Goal: Obtain resource: Download file/media

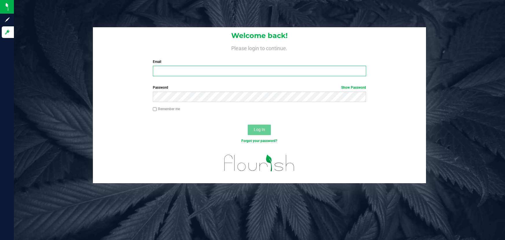
type input "[PERSON_NAME][EMAIL_ADDRESS][DOMAIN_NAME]"
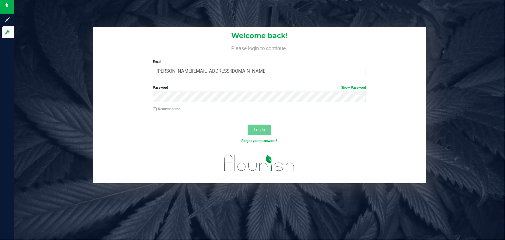
click at [129, 139] on div "Log In" at bounding box center [259, 131] width 333 height 19
click at [257, 124] on button "Log In" at bounding box center [259, 129] width 23 height 10
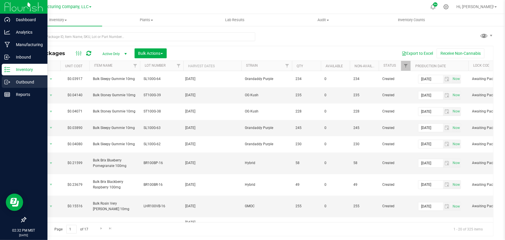
click at [19, 80] on p "Outbound" at bounding box center [27, 81] width 35 height 7
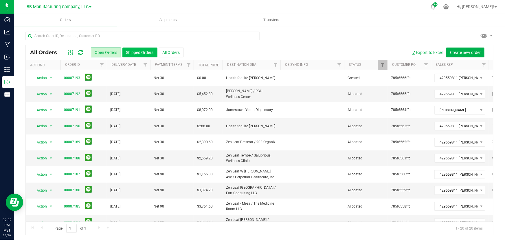
click at [137, 55] on button "Shipped Orders" at bounding box center [139, 52] width 35 height 10
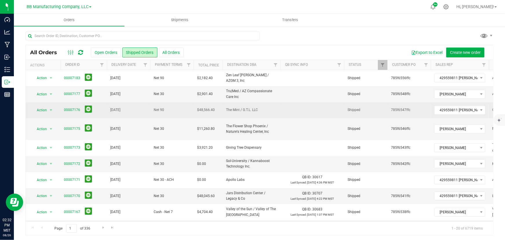
scroll to position [173, 0]
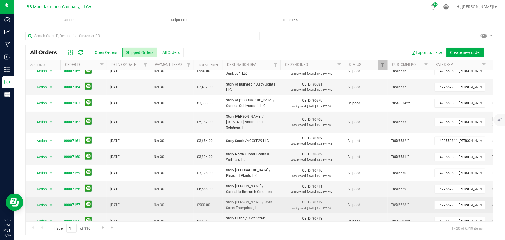
click at [71, 202] on link "00007157" at bounding box center [72, 204] width 16 height 5
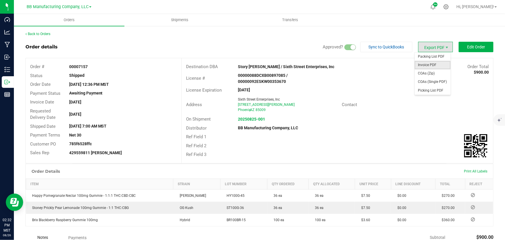
click at [430, 64] on span "Invoice PDF" at bounding box center [433, 65] width 36 height 8
click at [42, 34] on link "Back to Orders" at bounding box center [37, 34] width 25 height 4
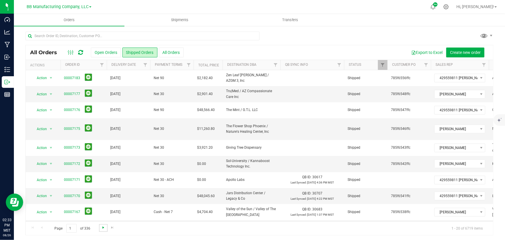
click at [105, 226] on span "Go to the next page" at bounding box center [103, 227] width 5 height 5
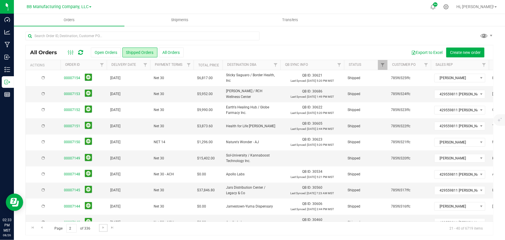
click at [102, 225] on span "Go to the next page" at bounding box center [103, 227] width 5 height 5
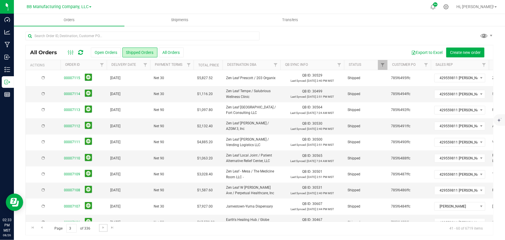
click at [102, 225] on span "Go to the next page" at bounding box center [103, 227] width 5 height 5
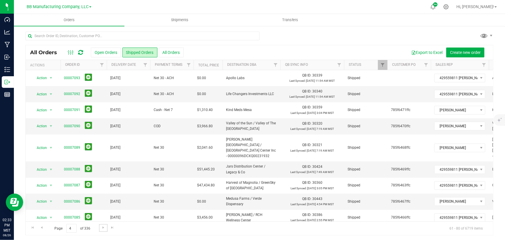
click at [102, 225] on span "Go to the next page" at bounding box center [103, 227] width 5 height 5
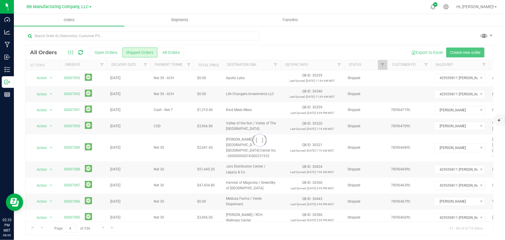
click at [102, 225] on div at bounding box center [259, 140] width 467 height 190
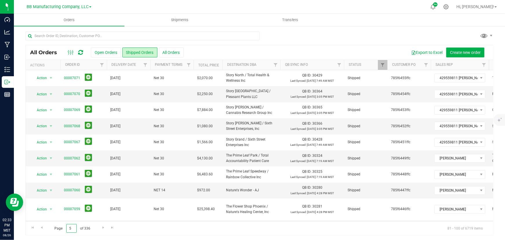
drag, startPoint x: 72, startPoint y: 230, endPoint x: 63, endPoint y: 231, distance: 9.3
click at [63, 231] on span "Page 5 of 336" at bounding box center [72, 228] width 46 height 9
type input "8"
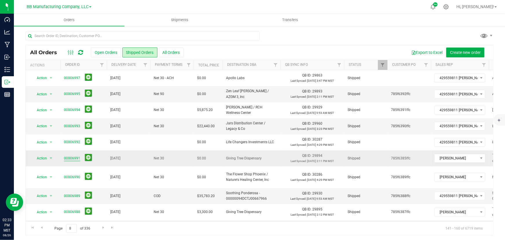
click at [66, 157] on link "00006991" at bounding box center [72, 157] width 16 height 5
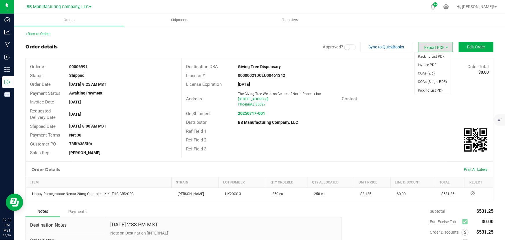
click at [430, 47] on span "Export PDF" at bounding box center [435, 47] width 35 height 10
click at [426, 64] on span "Invoice PDF" at bounding box center [433, 65] width 36 height 8
click at [38, 32] on link "Back to Orders" at bounding box center [37, 34] width 25 height 4
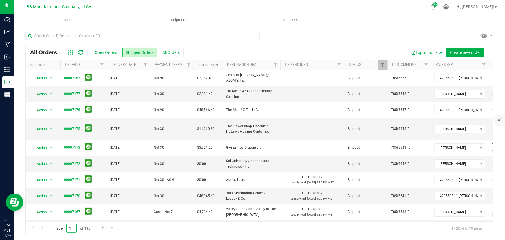
drag, startPoint x: 71, startPoint y: 227, endPoint x: 59, endPoint y: 229, distance: 12.8
click at [59, 229] on span "Page 1 of 336" at bounding box center [72, 228] width 46 height 9
type input "9"
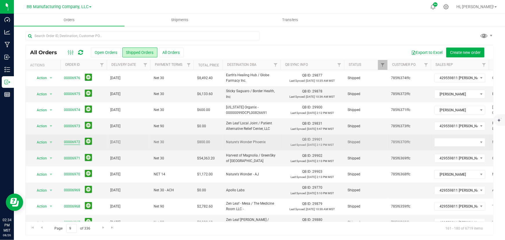
click at [68, 139] on link "00006972" at bounding box center [72, 141] width 16 height 5
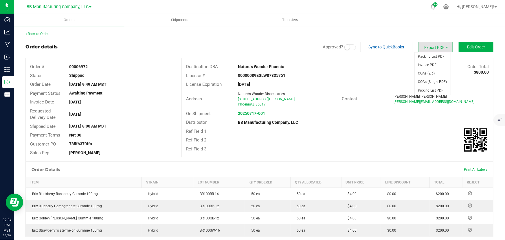
click at [435, 47] on span "Export PDF" at bounding box center [435, 47] width 35 height 10
click at [422, 67] on span "Invoice PDF" at bounding box center [433, 65] width 36 height 8
click at [35, 34] on link "Back to Orders" at bounding box center [37, 34] width 25 height 4
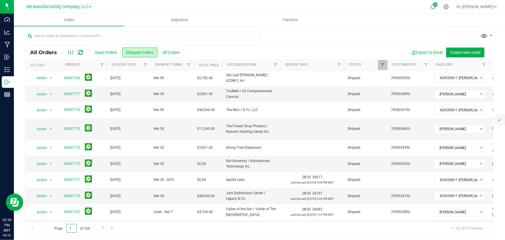
drag, startPoint x: 73, startPoint y: 226, endPoint x: 58, endPoint y: 228, distance: 15.5
click at [58, 228] on span "Page 1 of 336" at bounding box center [72, 228] width 46 height 9
type input "18"
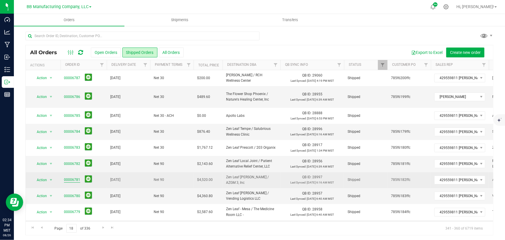
click at [68, 177] on link "00006781" at bounding box center [72, 179] width 16 height 5
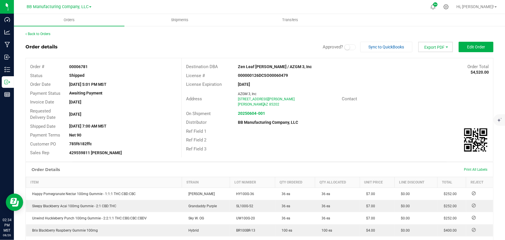
click at [431, 50] on span "Export PDF" at bounding box center [435, 47] width 35 height 10
click at [427, 64] on span "Invoice PDF" at bounding box center [433, 65] width 36 height 8
click at [42, 34] on link "Back to Orders" at bounding box center [37, 34] width 25 height 4
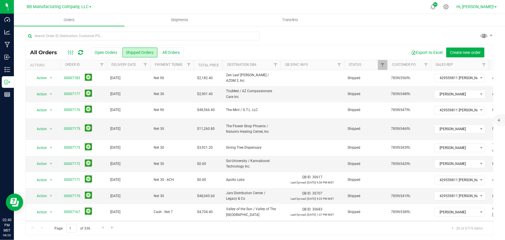
click at [486, 6] on span "Hi, [PERSON_NAME]!" at bounding box center [475, 6] width 38 height 5
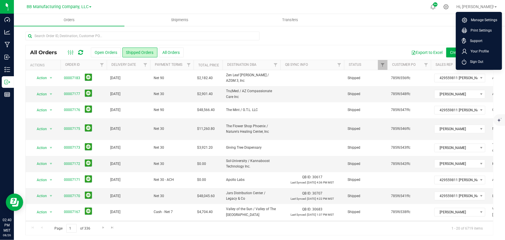
drag, startPoint x: 469, startPoint y: 61, endPoint x: 367, endPoint y: 25, distance: 108.4
click at [469, 61] on span "Sign Out" at bounding box center [474, 62] width 17 height 6
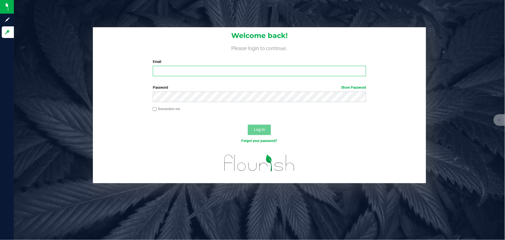
type input "[PERSON_NAME][EMAIL_ADDRESS][DOMAIN_NAME]"
